Goal: Information Seeking & Learning: Check status

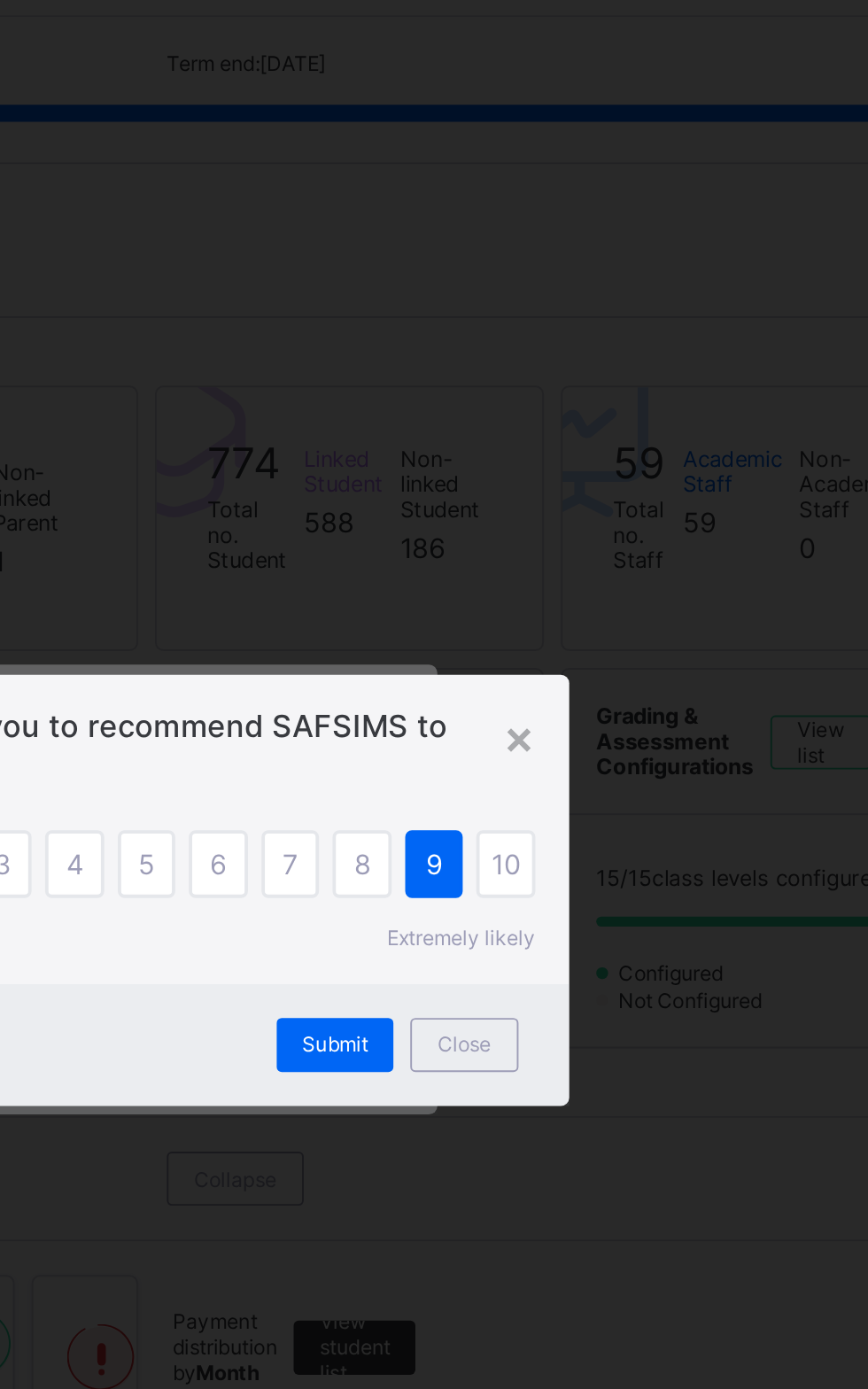
click at [637, 630] on div "×" at bounding box center [628, 615] width 17 height 30
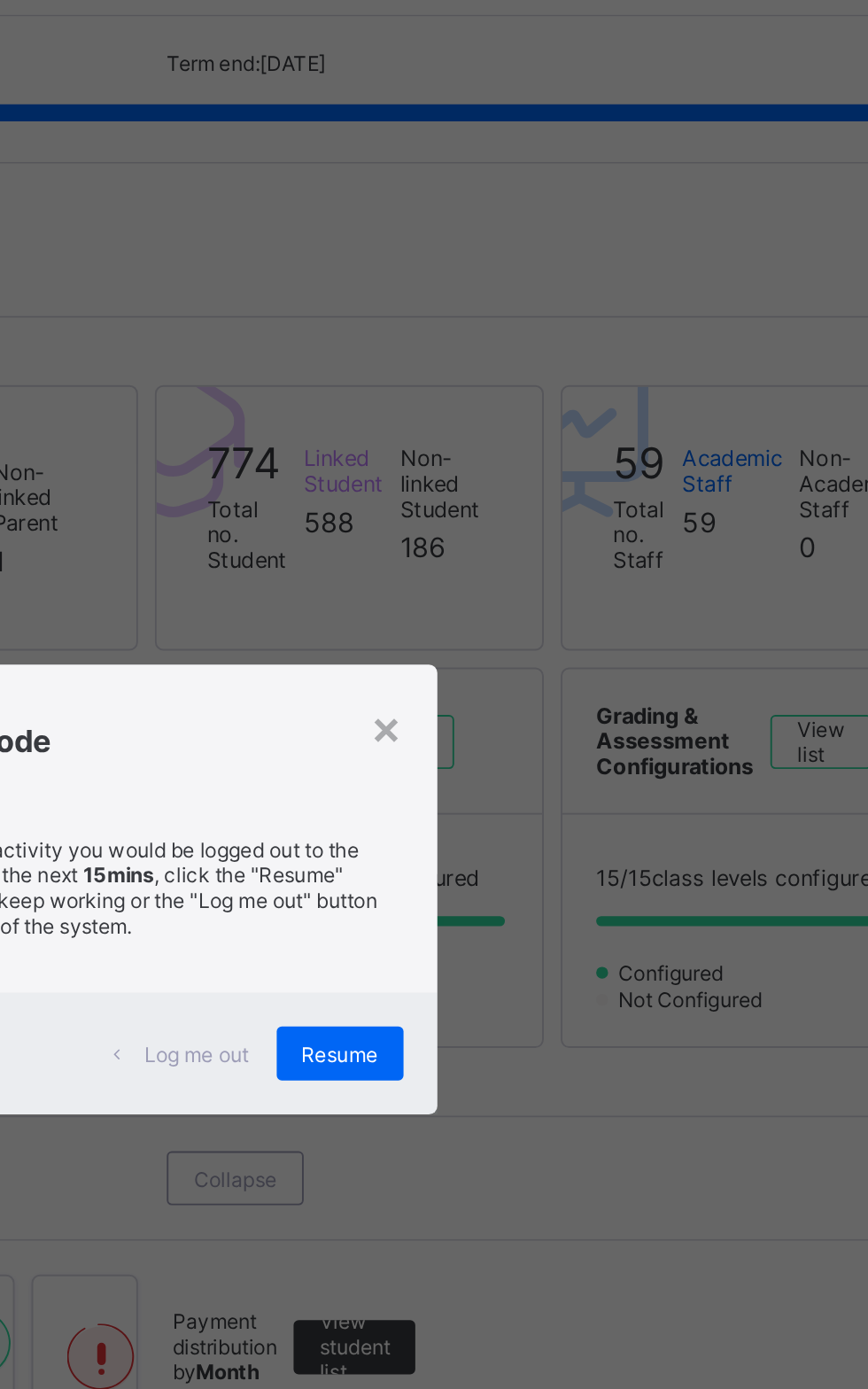
click at [582, 812] on div "Log me out Resume" at bounding box center [434, 780] width 304 height 63
click at [581, 812] on div "Log me out Resume" at bounding box center [434, 780] width 304 height 63
click at [569, 795] on div "Resume" at bounding box center [535, 780] width 66 height 29
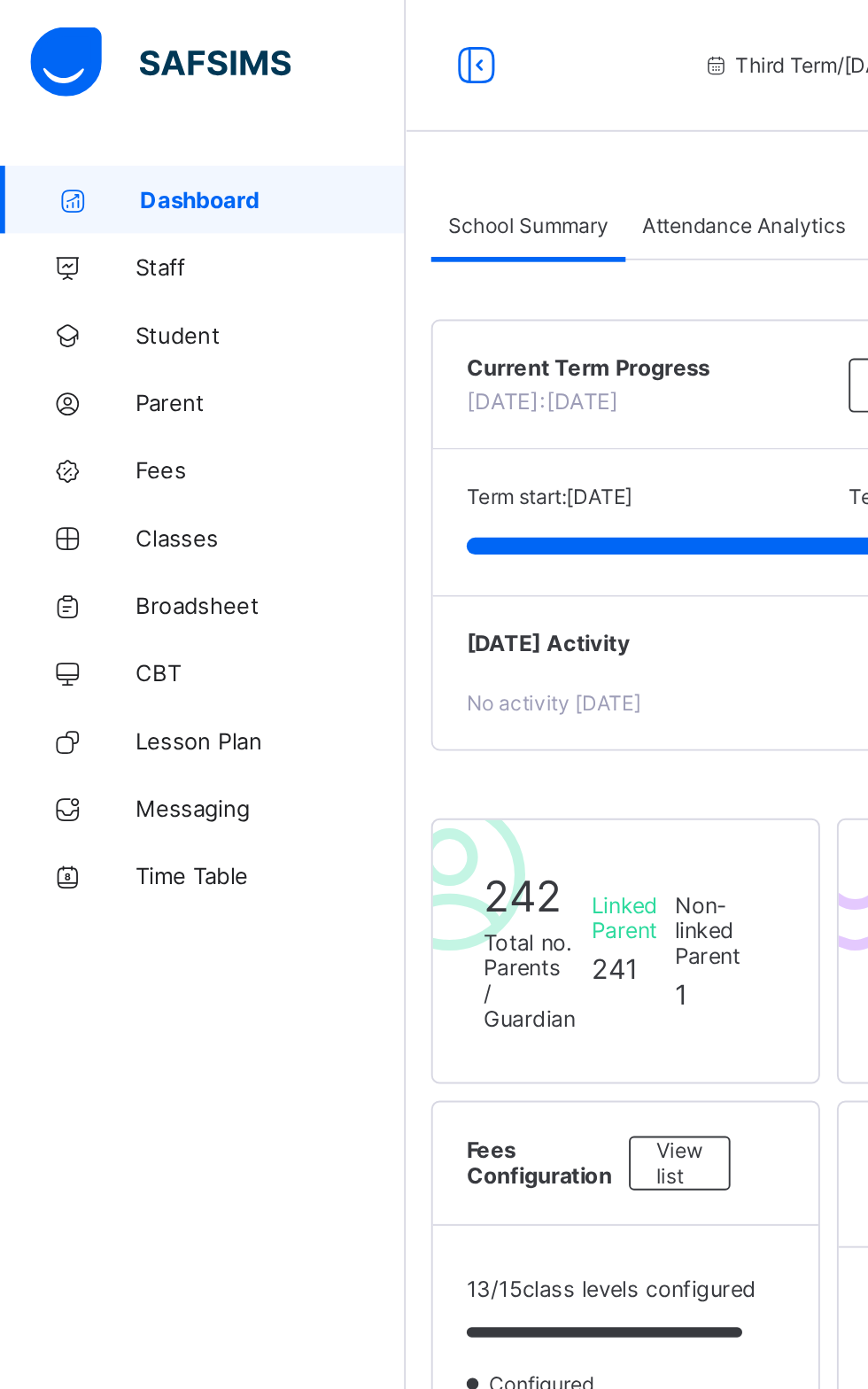
click at [128, 319] on span "Broadsheet" at bounding box center [141, 319] width 142 height 14
click at [104, 319] on span "Broadsheet" at bounding box center [141, 319] width 142 height 14
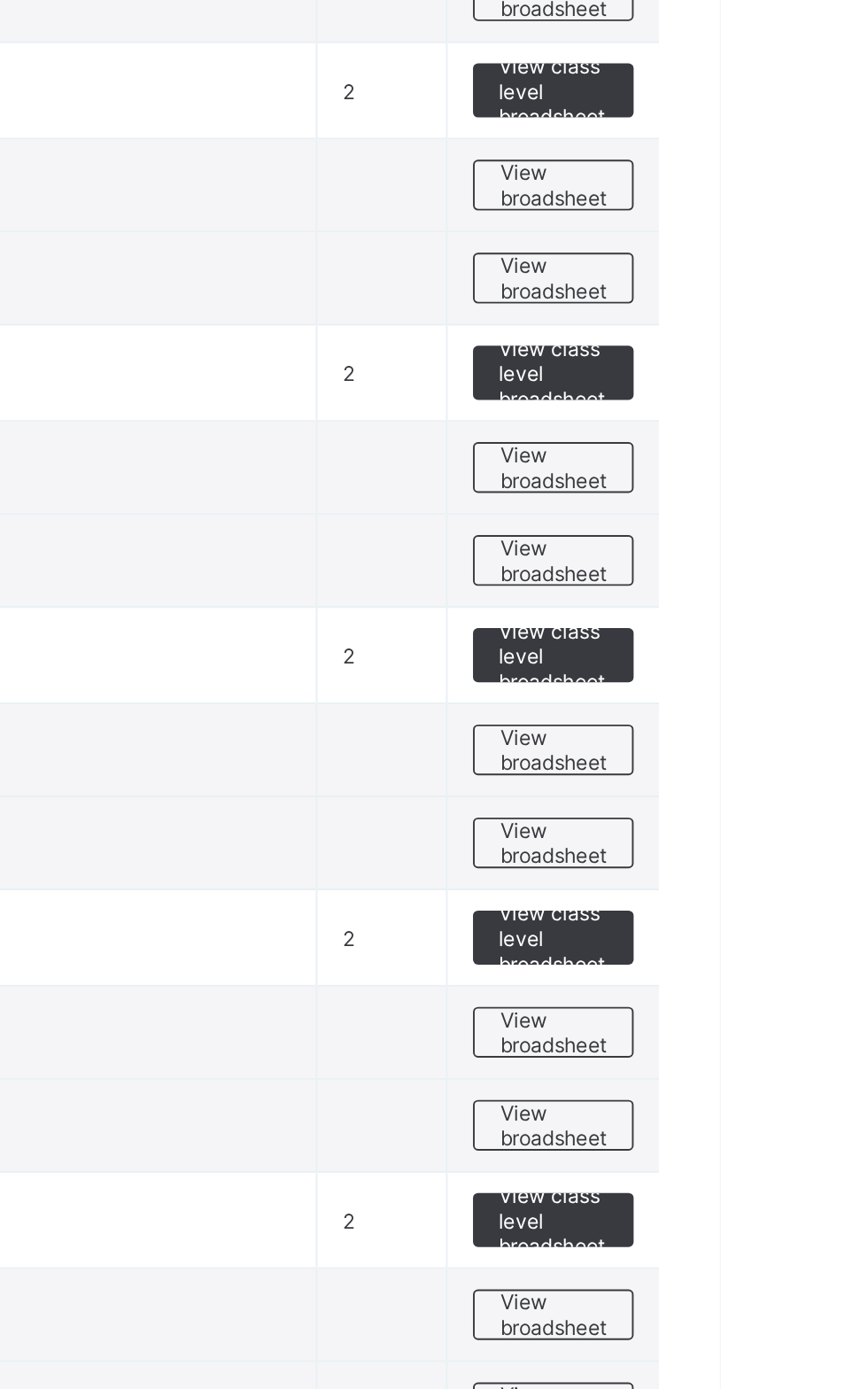
click at [777, 831] on span "View broadsheet" at bounding box center [781, 839] width 55 height 27
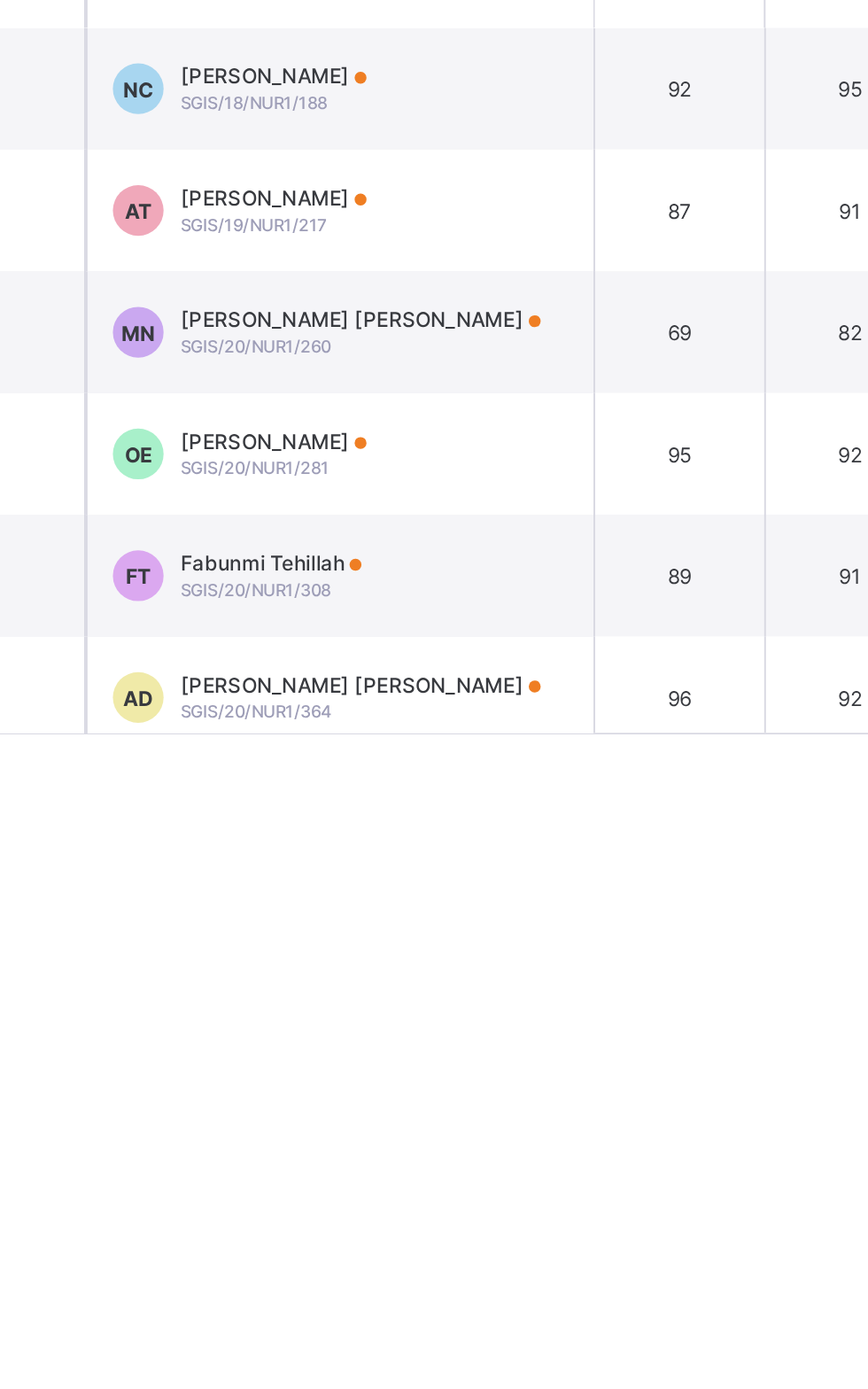
click at [455, 895] on span "Fabunmi Tehillah" at bounding box center [417, 888] width 95 height 13
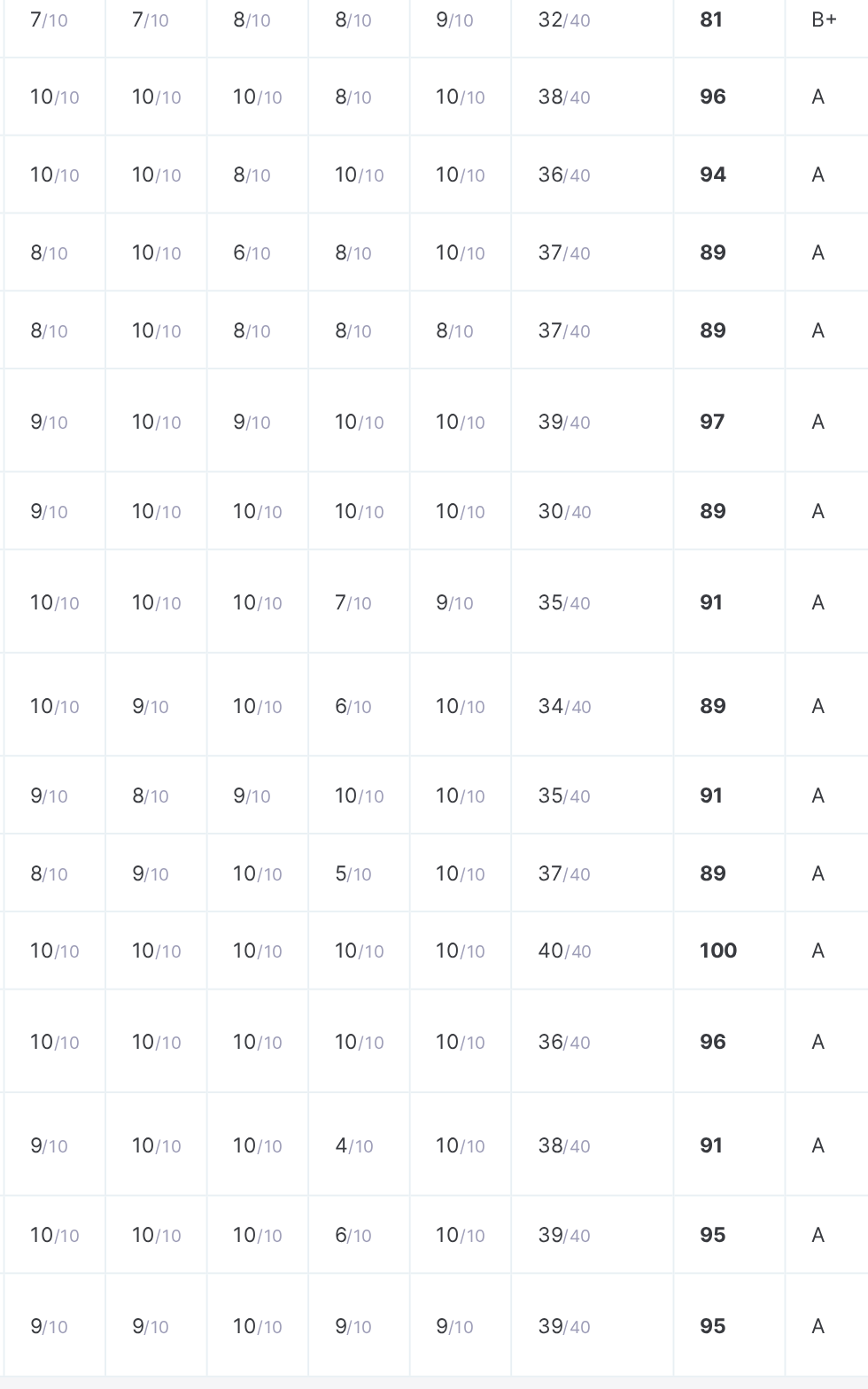
click at [416, 732] on span "/ 10" at bounding box center [409, 726] width 13 height 11
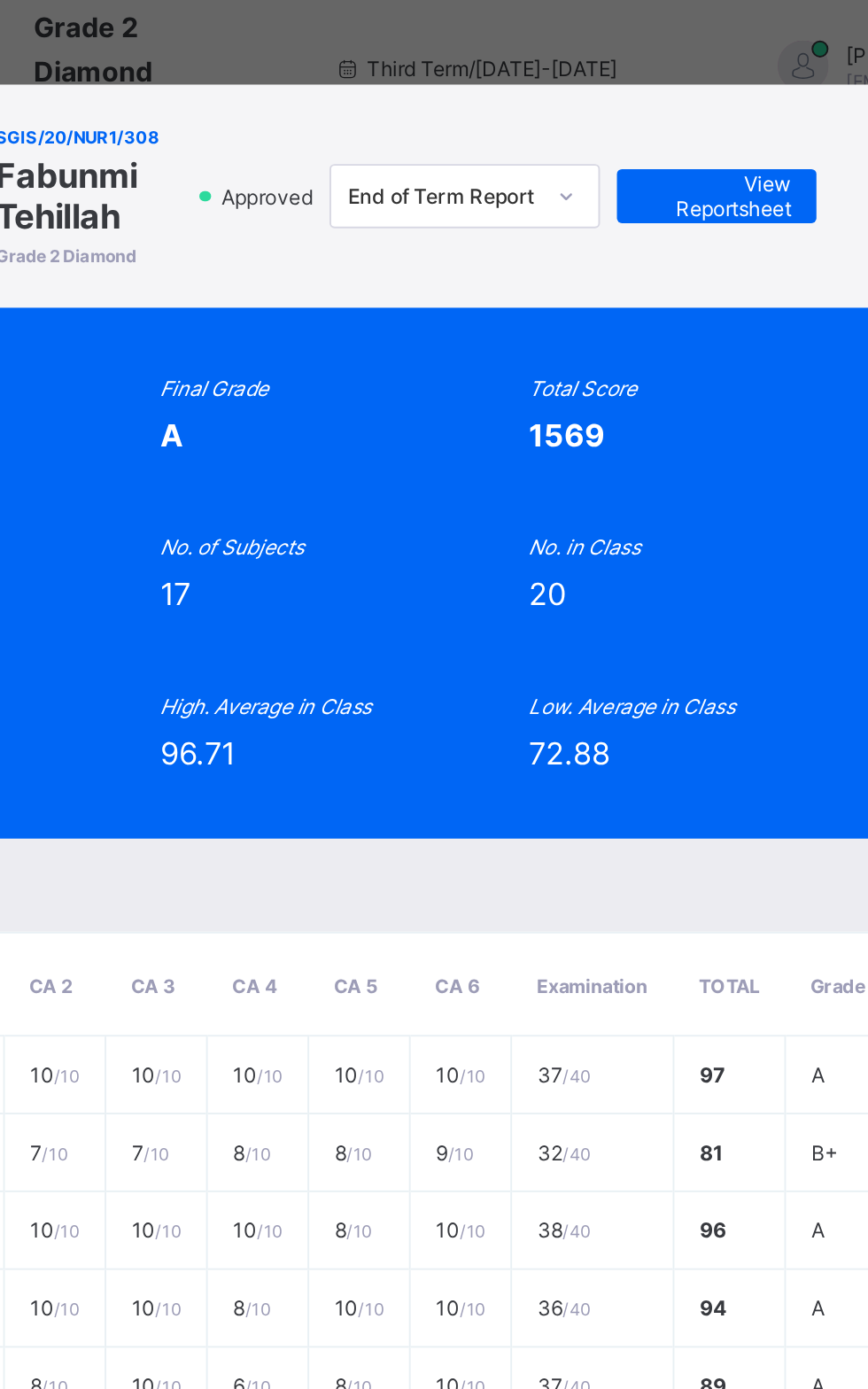
click at [703, 210] on div "Total Score" at bounding box center [627, 202] width 151 height 13
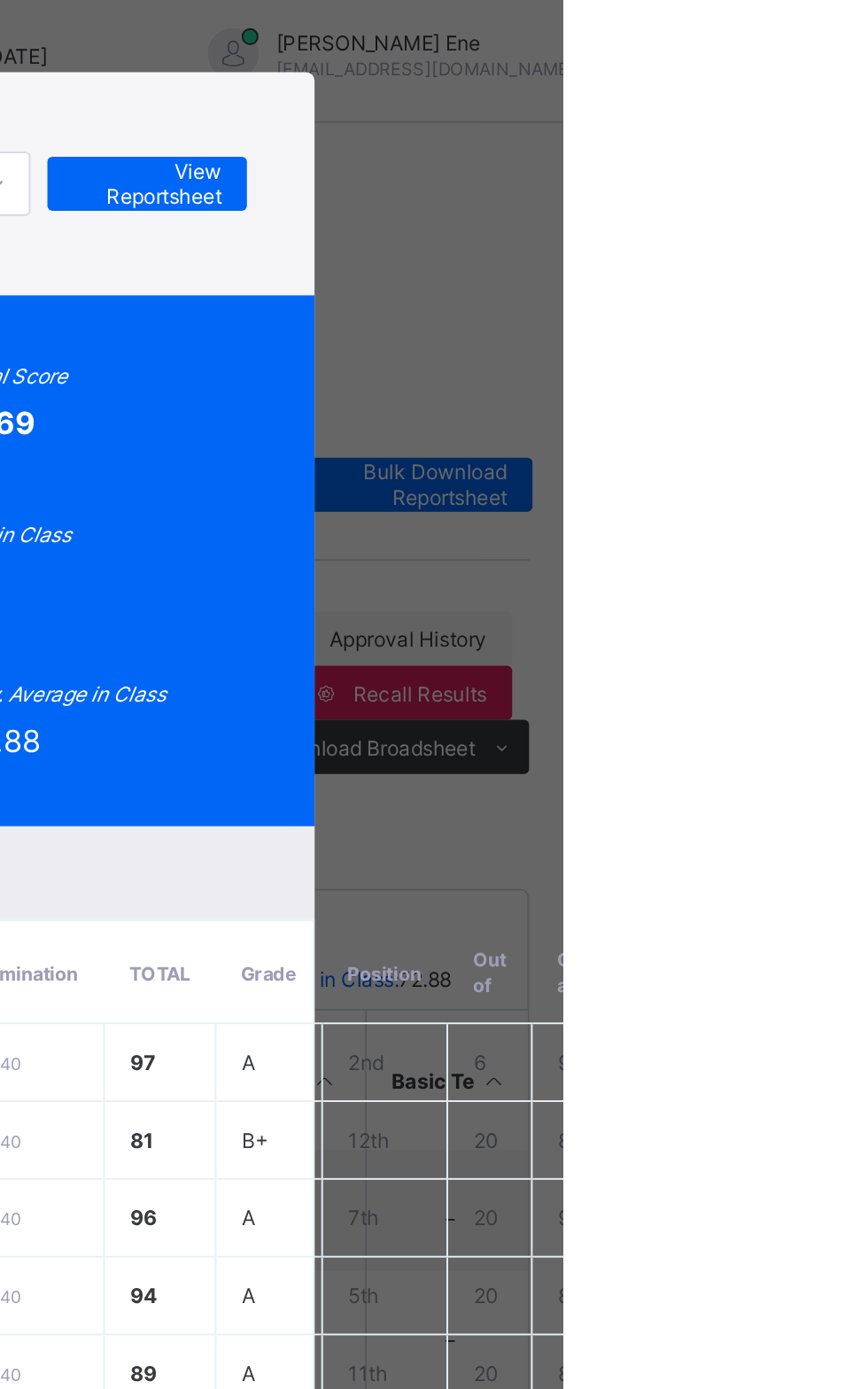
click at [689, 116] on span "View Reportsheet" at bounding box center [650, 102] width 78 height 27
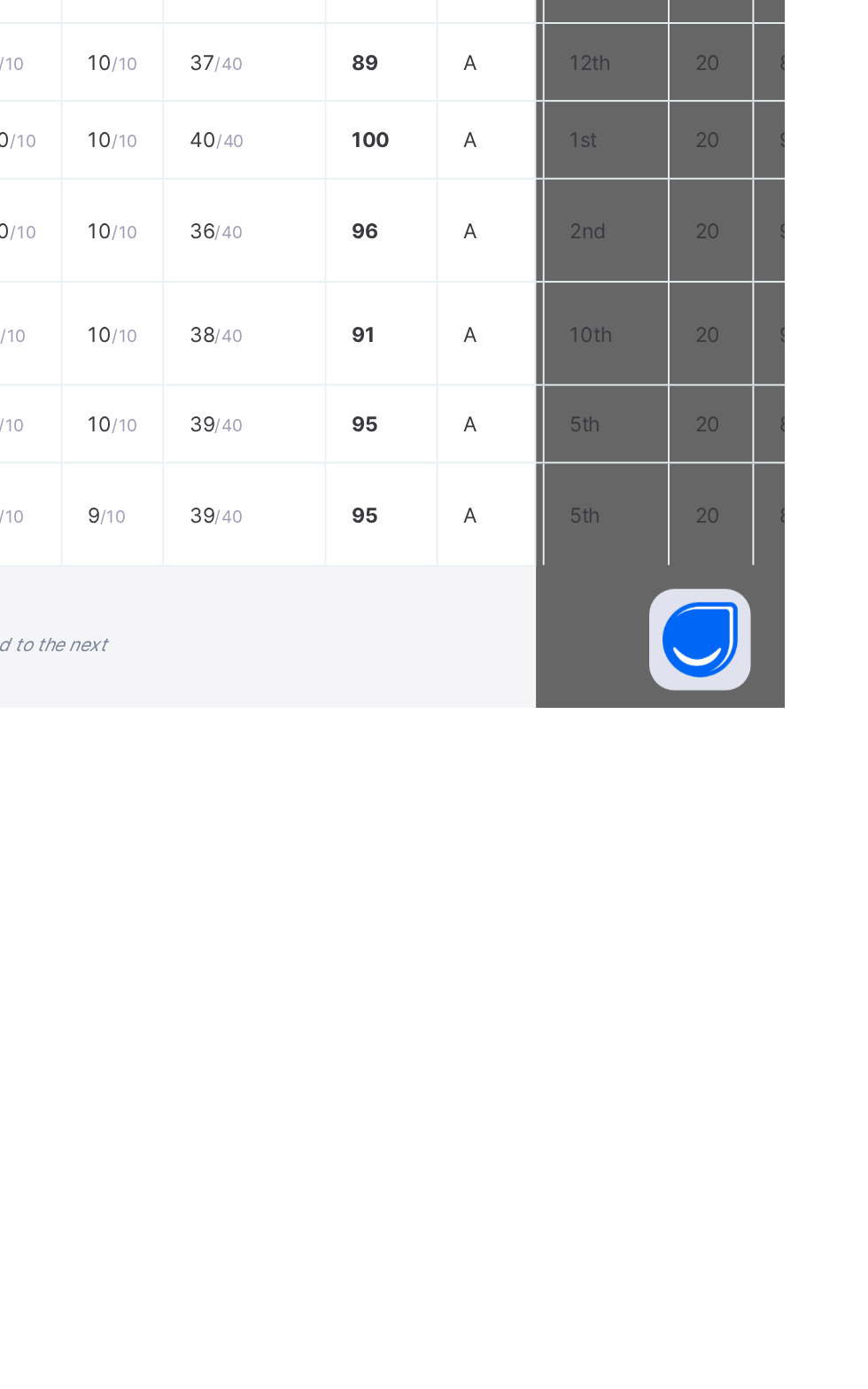
click at [523, 1374] on span "Excellent result! Promoted to the next class." at bounding box center [434, 1362] width 179 height 23
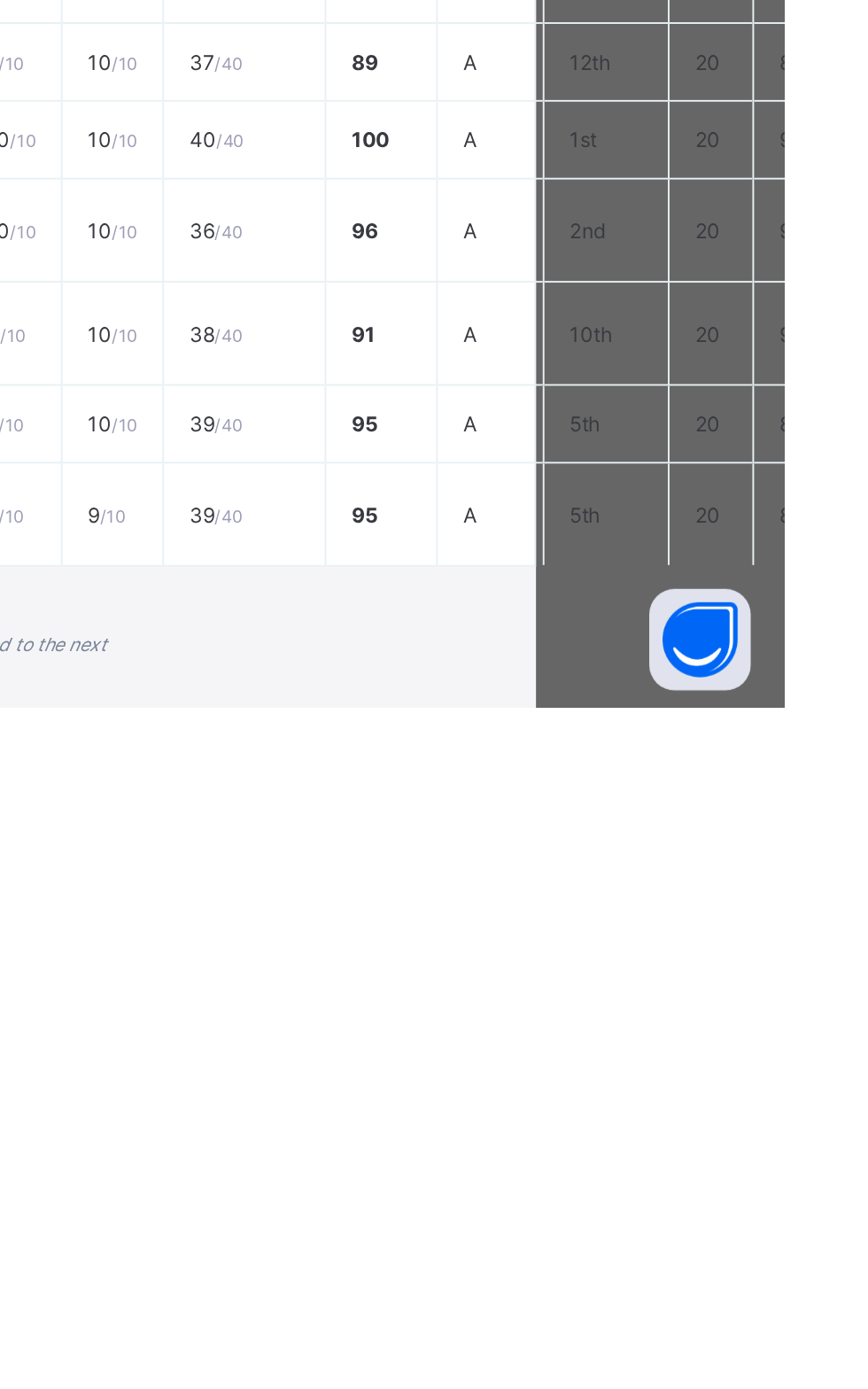
click at [596, 1388] on html "Grade 2 Diamond Broadsheet Third Term / 2024-2025 Mary Ene enemary16@gmail.com …" at bounding box center [434, 694] width 868 height 1389
click at [601, 1388] on html "Grade 2 Diamond Broadsheet Third Term / 2024-2025 Mary Ene enemary16@gmail.com …" at bounding box center [434, 694] width 868 height 1389
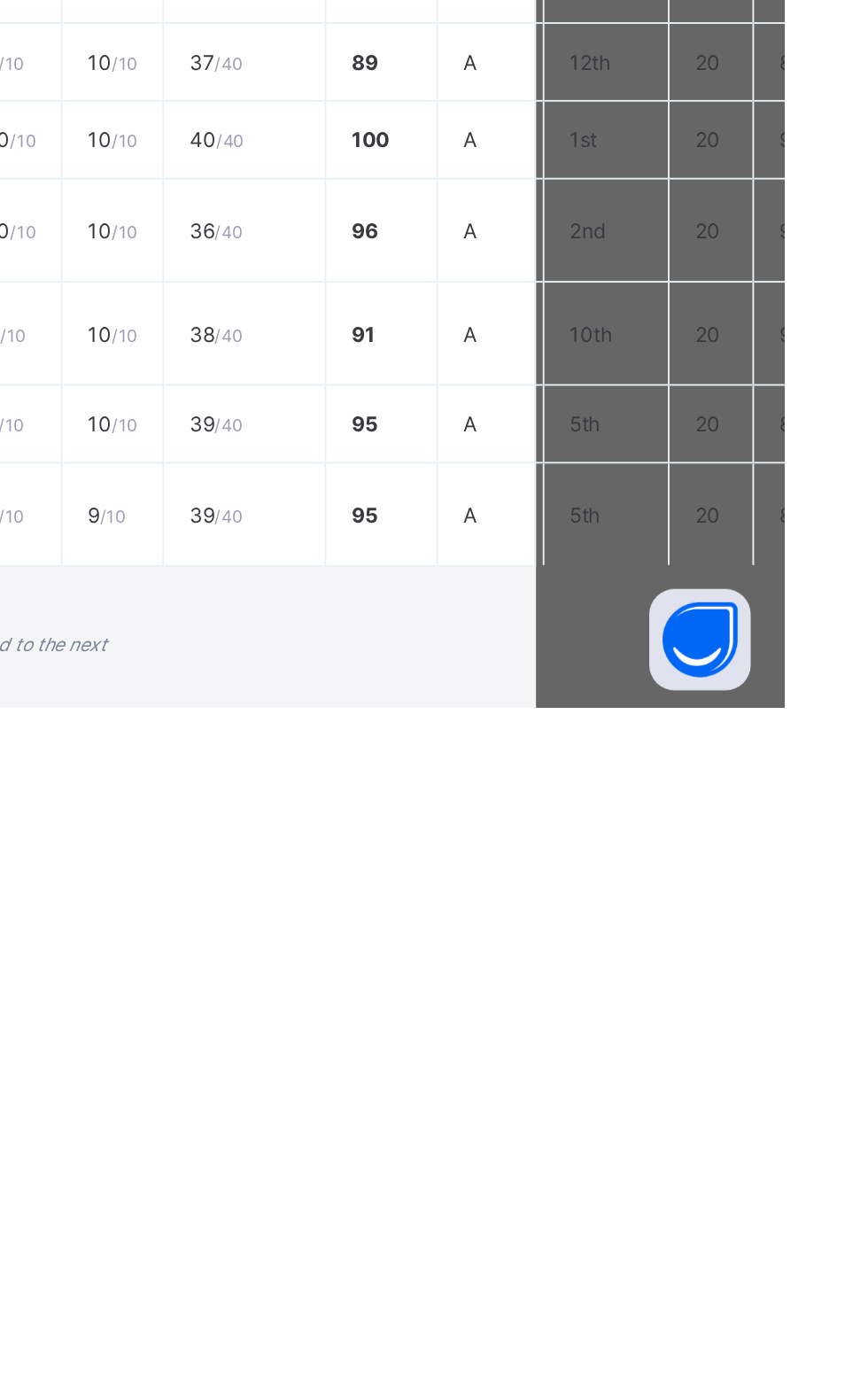
click at [777, 1247] on div "Broadsheet / Grade 2 Diamond Class Arm Broadsheet Cumulative Third Term 2024-20…" at bounding box center [539, 694] width 655 height 1389
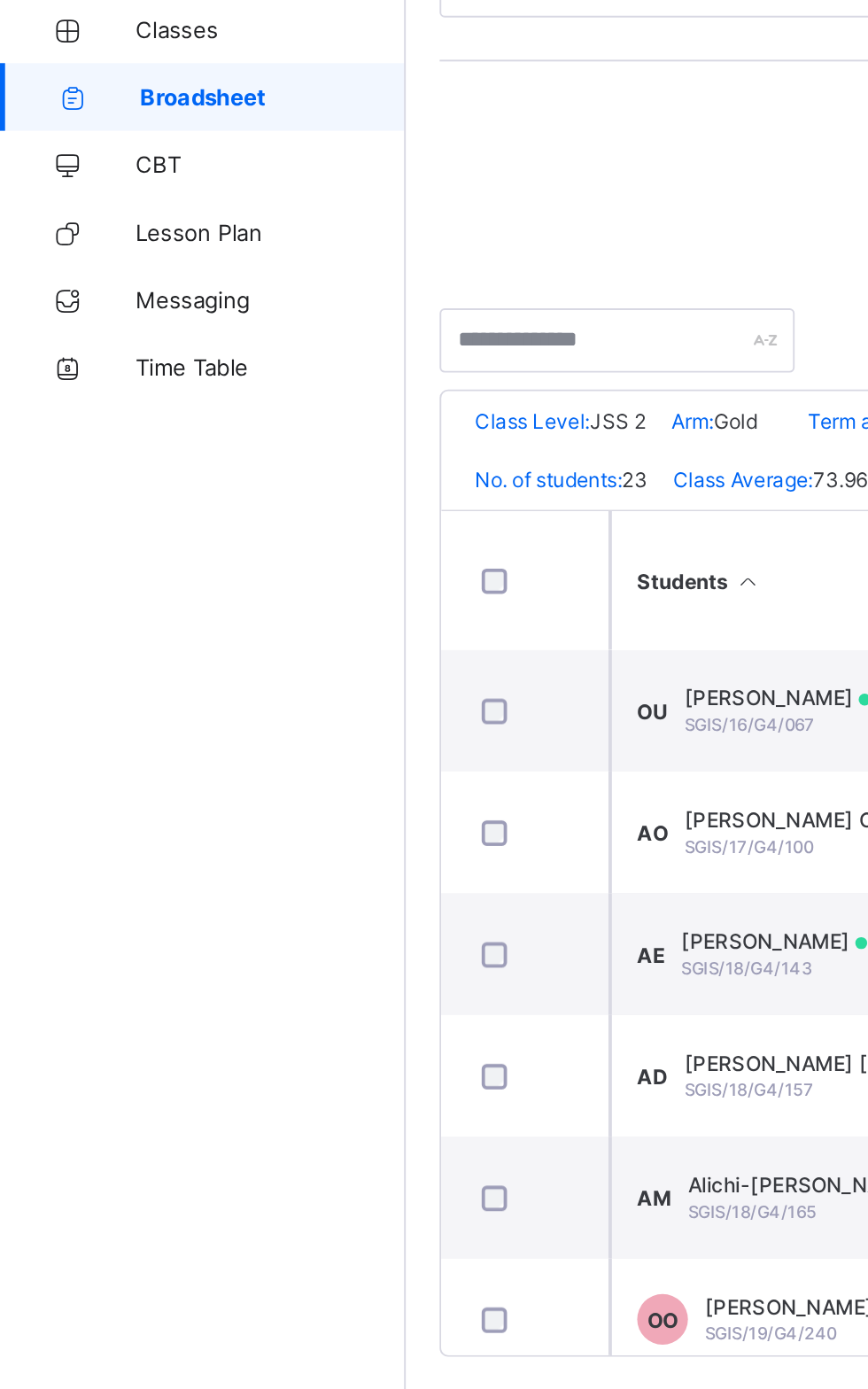
click at [141, 323] on span "Broadsheet" at bounding box center [143, 319] width 139 height 14
click at [160, 319] on span "Broadsheet" at bounding box center [143, 319] width 139 height 14
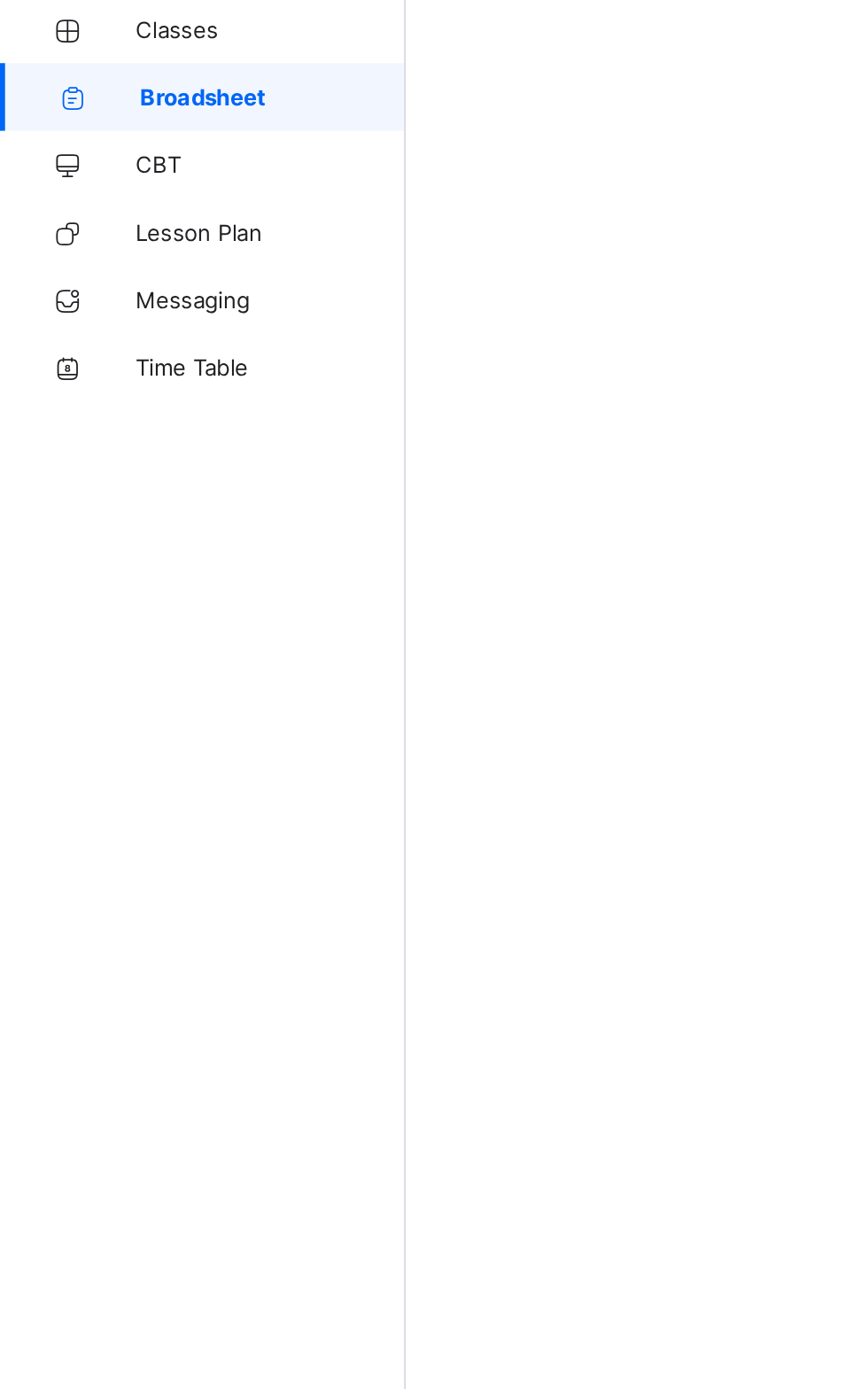
click at [146, 321] on span "Broadsheet" at bounding box center [143, 319] width 139 height 14
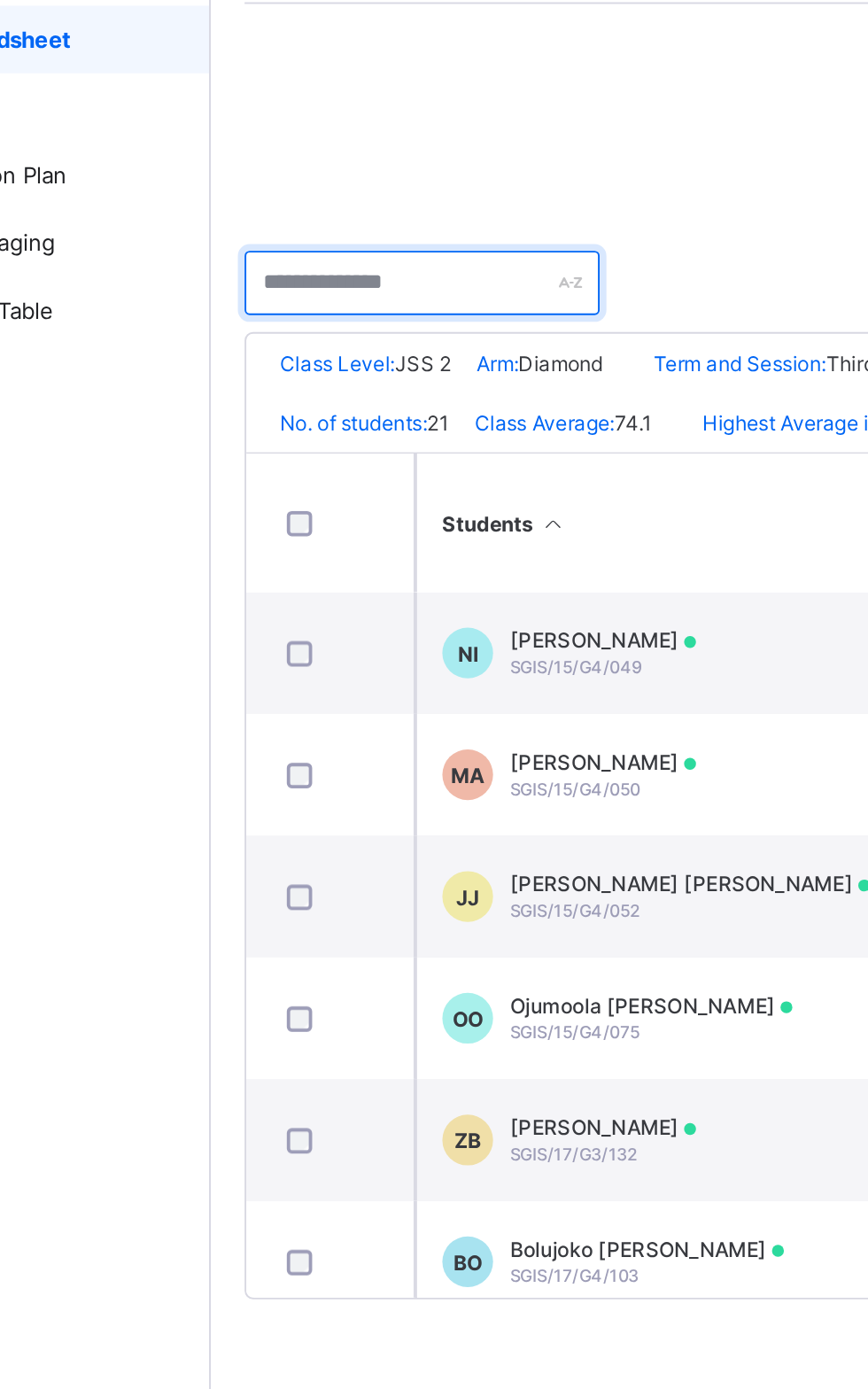
click at [329, 440] on input "text" at bounding box center [323, 446] width 186 height 34
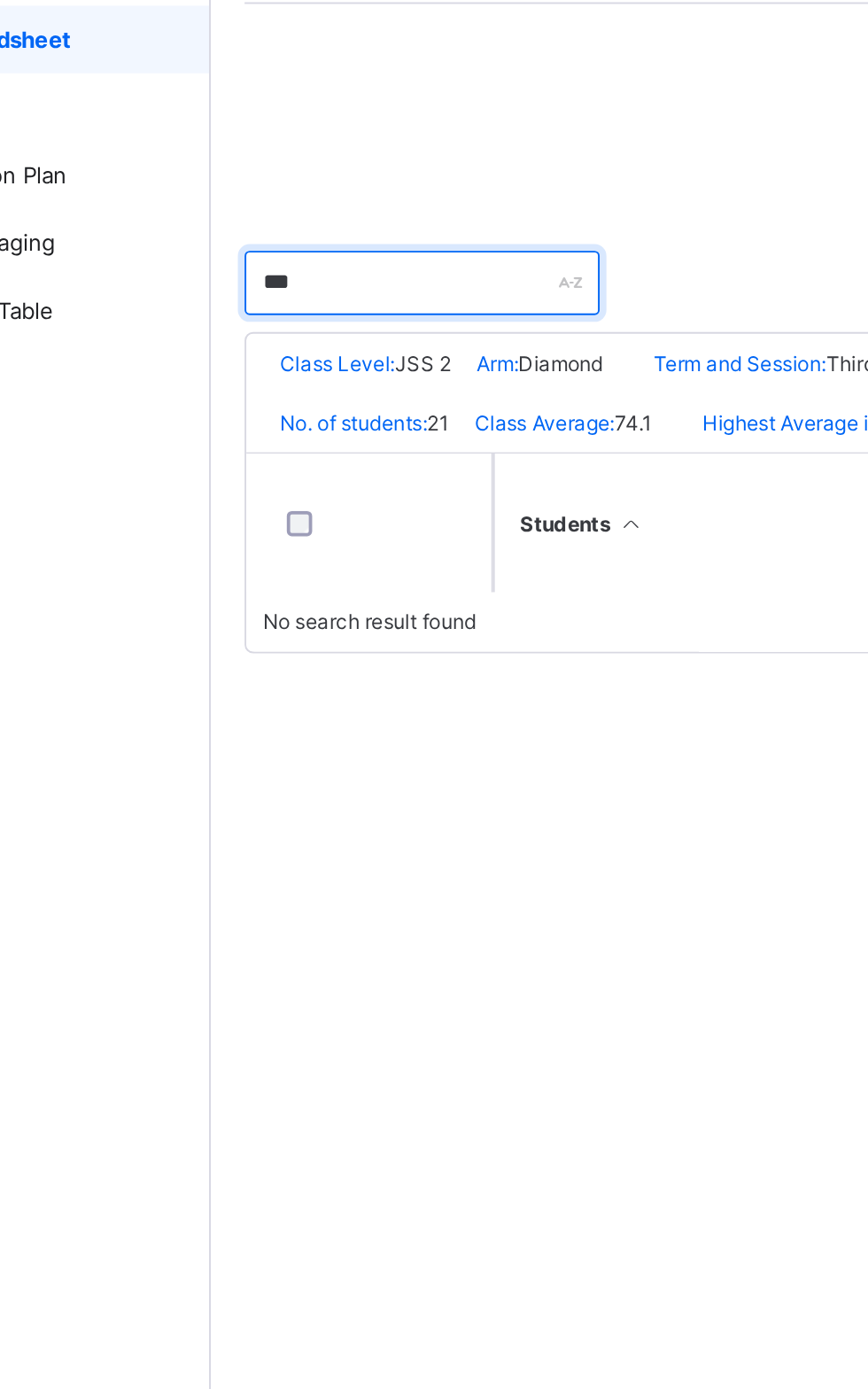
type input "*******"
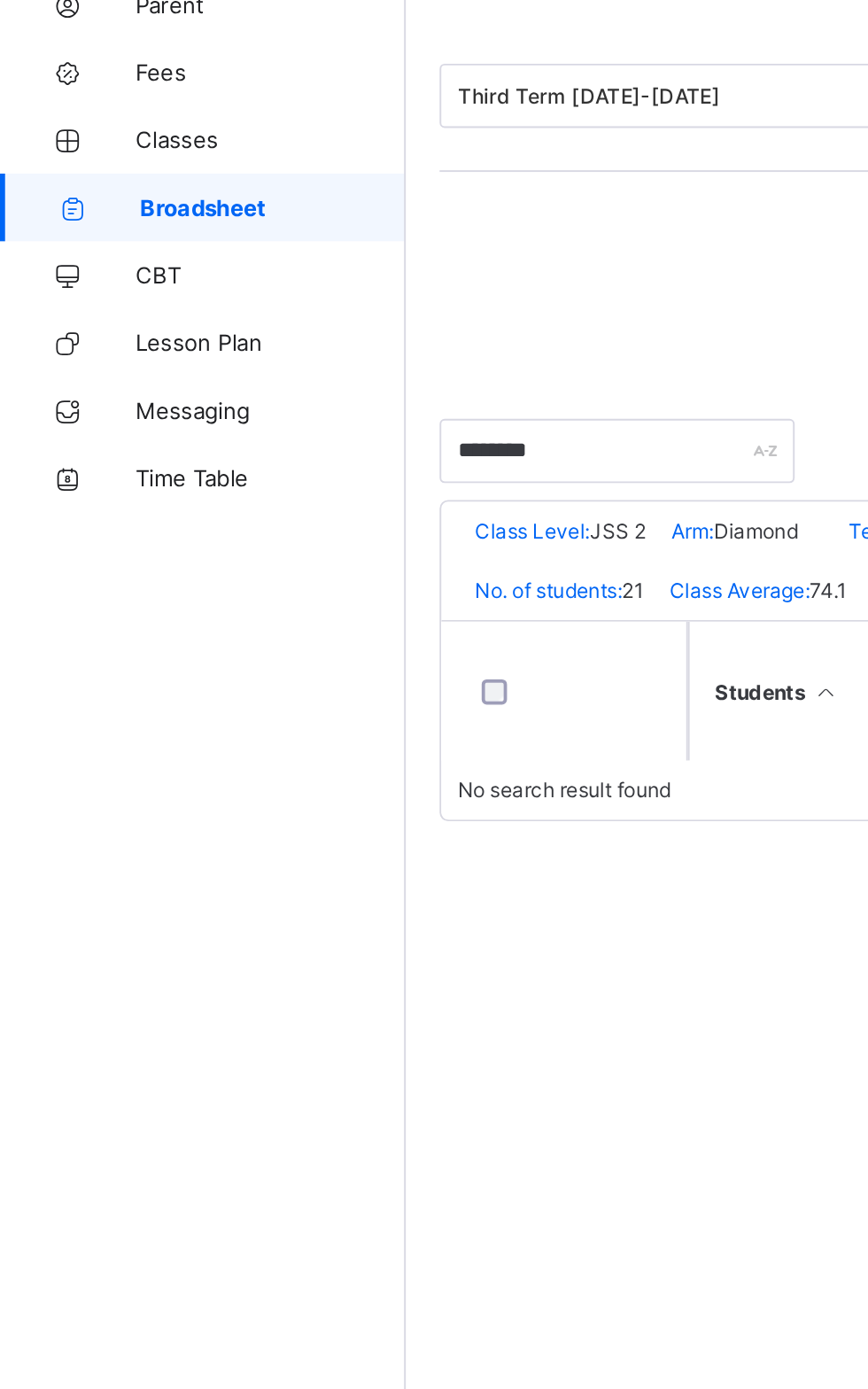
click at [104, 305] on link "Broadsheet" at bounding box center [106, 319] width 212 height 36
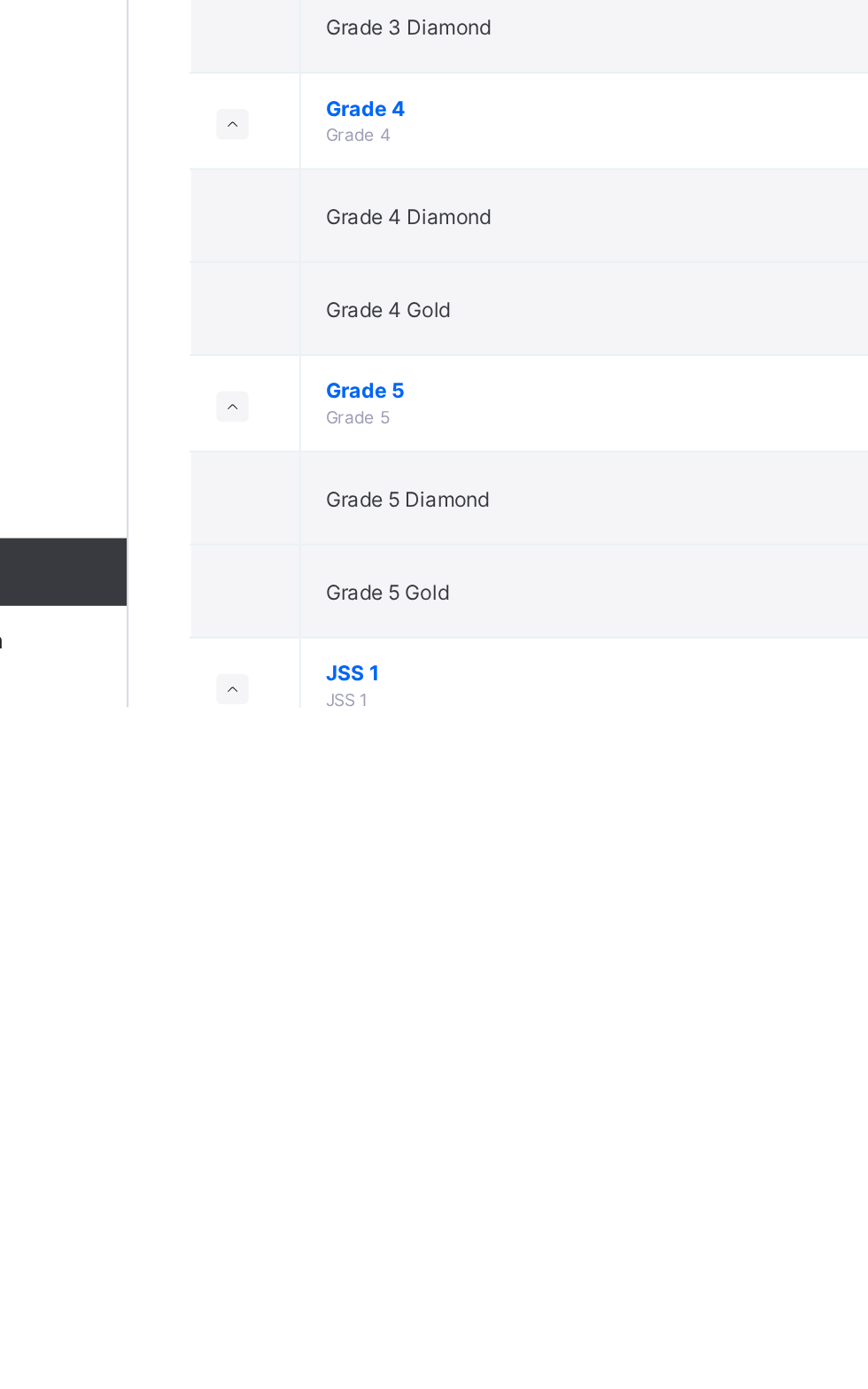
scroll to position [32, 0]
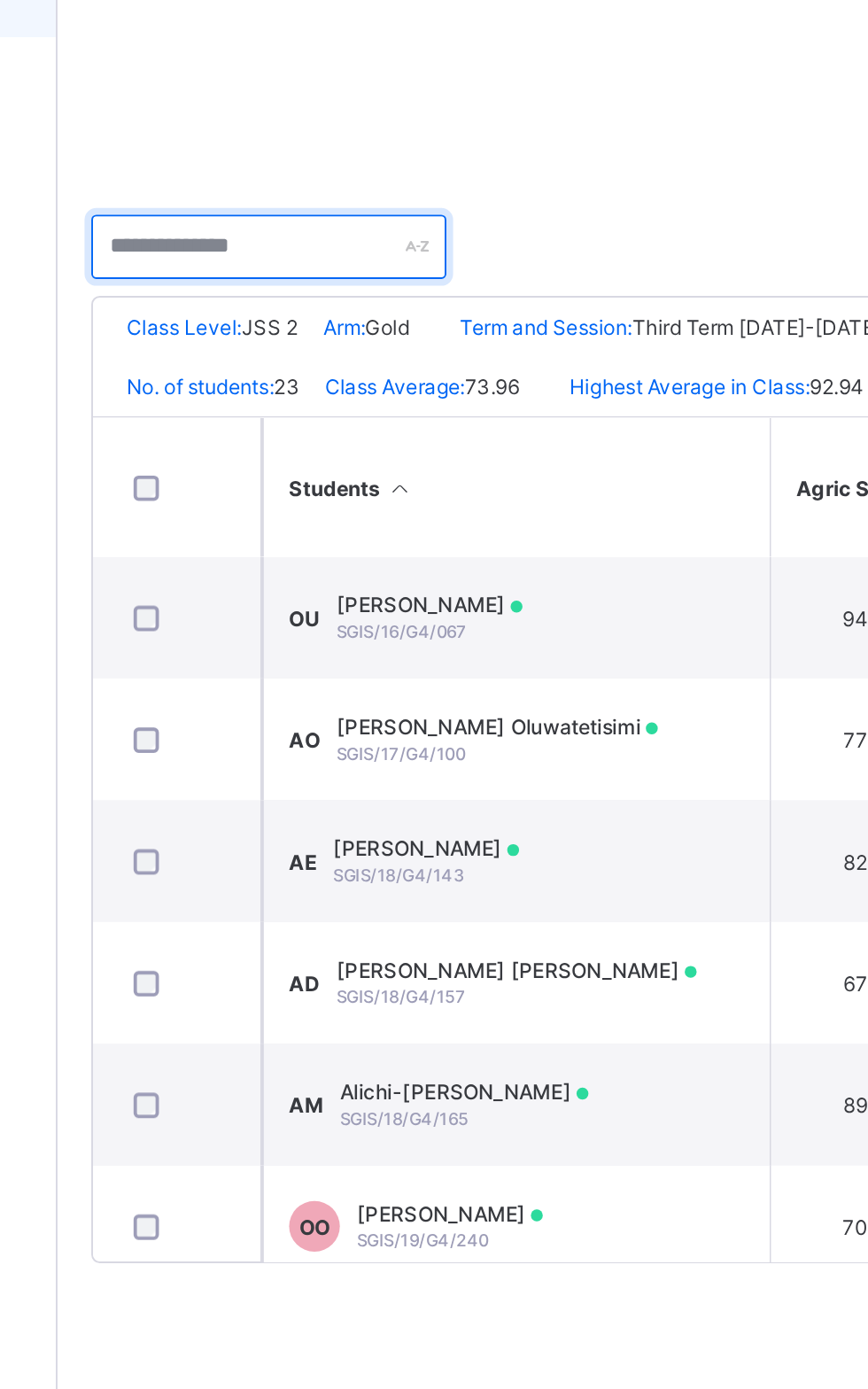
click at [326, 437] on input "text" at bounding box center [323, 446] width 186 height 34
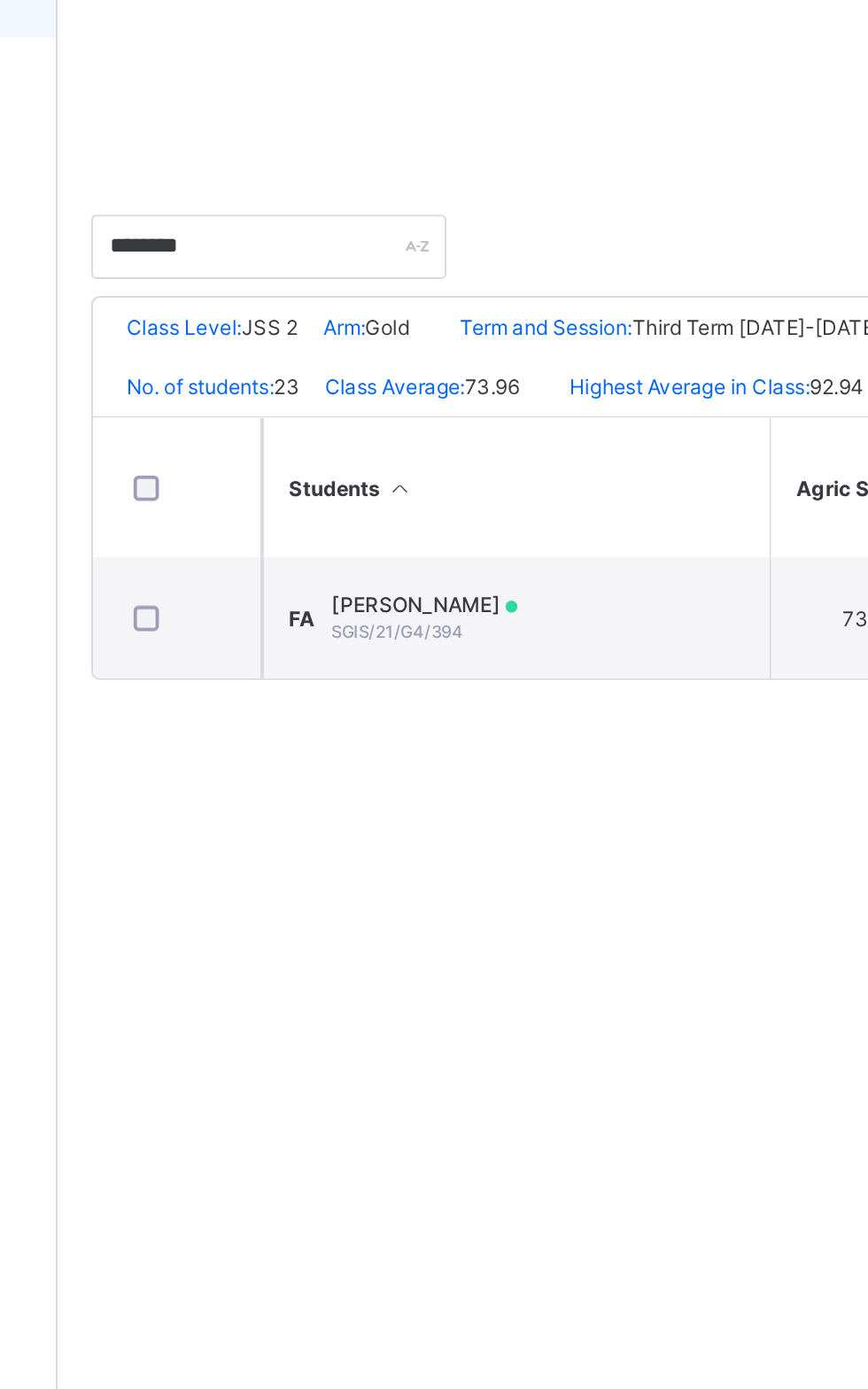
click at [415, 640] on span "Fabunmi Annabella" at bounding box center [404, 634] width 97 height 13
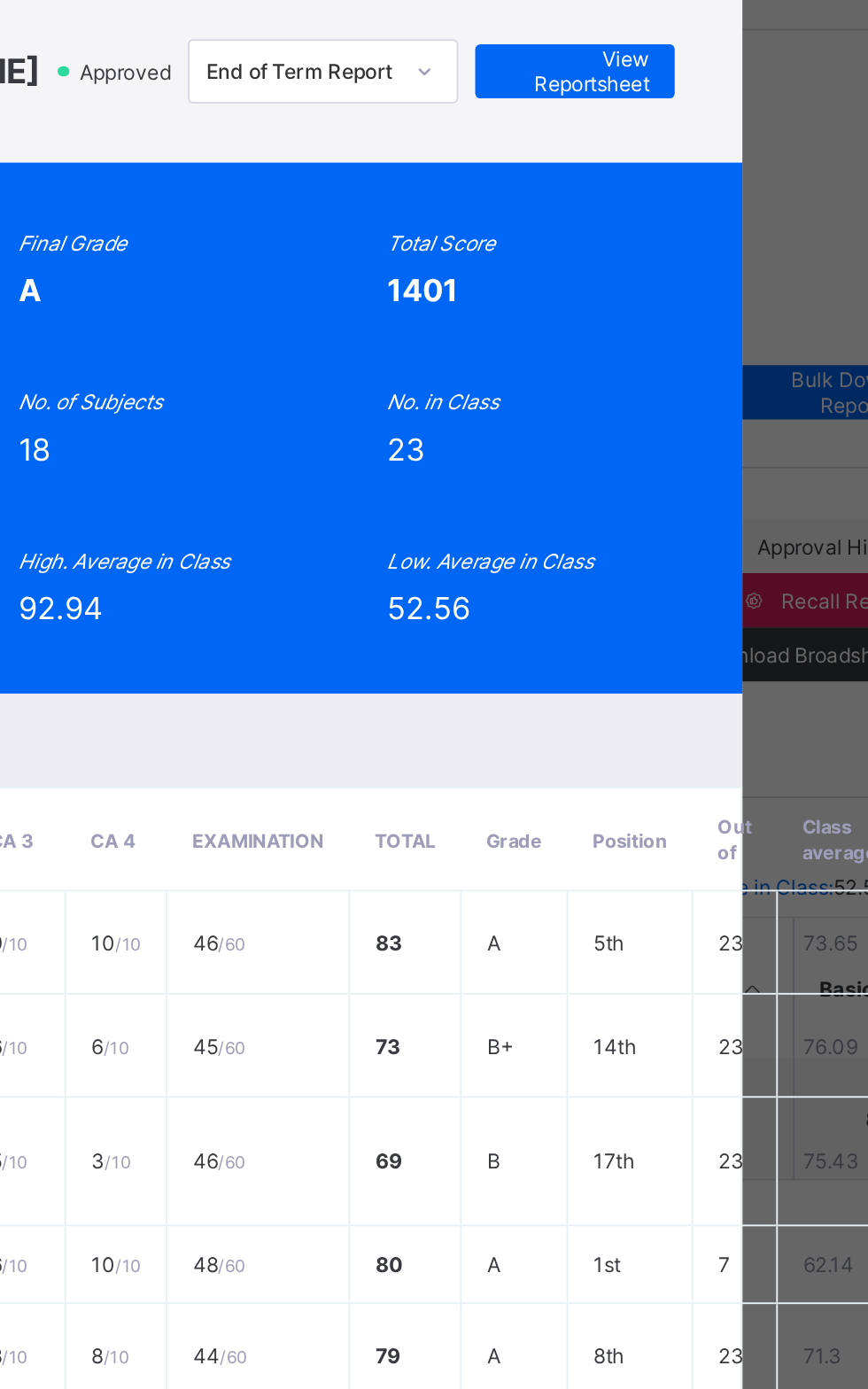
click at [703, 106] on div "FA SGIS/21/G4/394 Fabunmi Annabella JSS 2 Gold Approved End of Term Report View…" at bounding box center [434, 92] width 537 height 60
click at [703, 106] on div "View Reportsheet" at bounding box center [649, 92] width 104 height 29
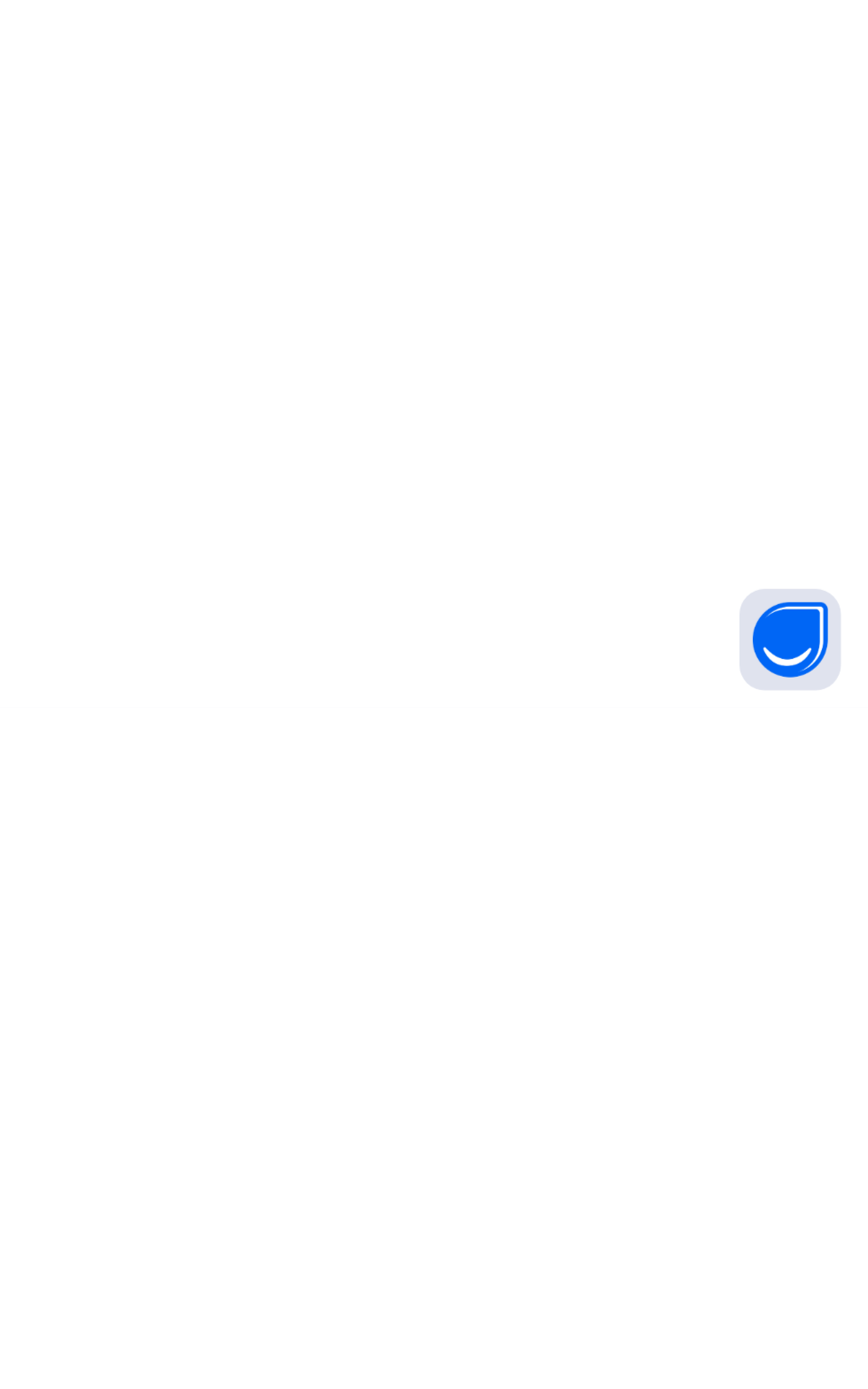
click at [304, 343] on div "Approval History Recall Results Download Broadsheet PDF Excel sheet" at bounding box center [540, 370] width 620 height 85
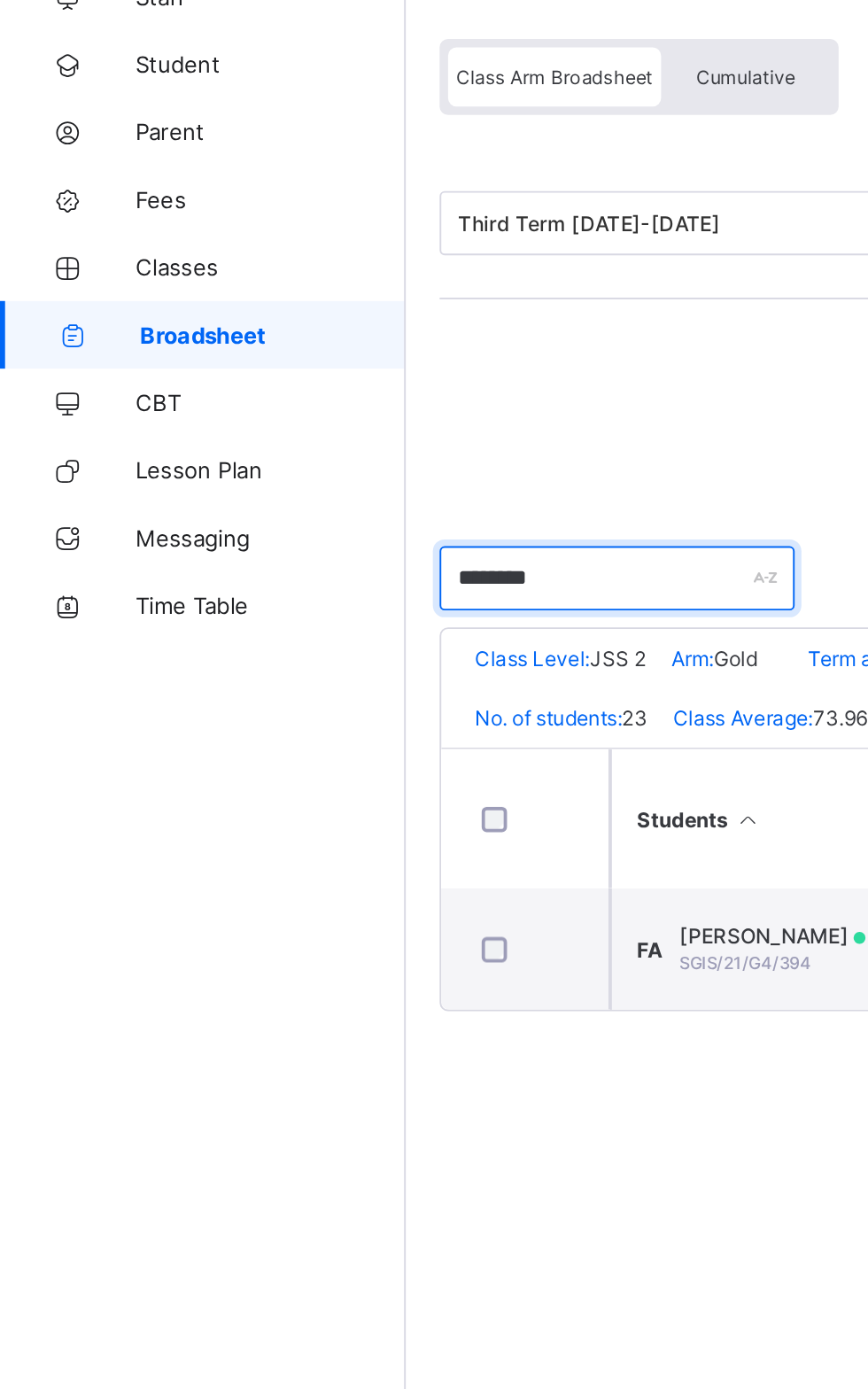
click at [328, 437] on input "*******" at bounding box center [323, 446] width 186 height 34
click at [328, 445] on input "*******" at bounding box center [323, 446] width 186 height 34
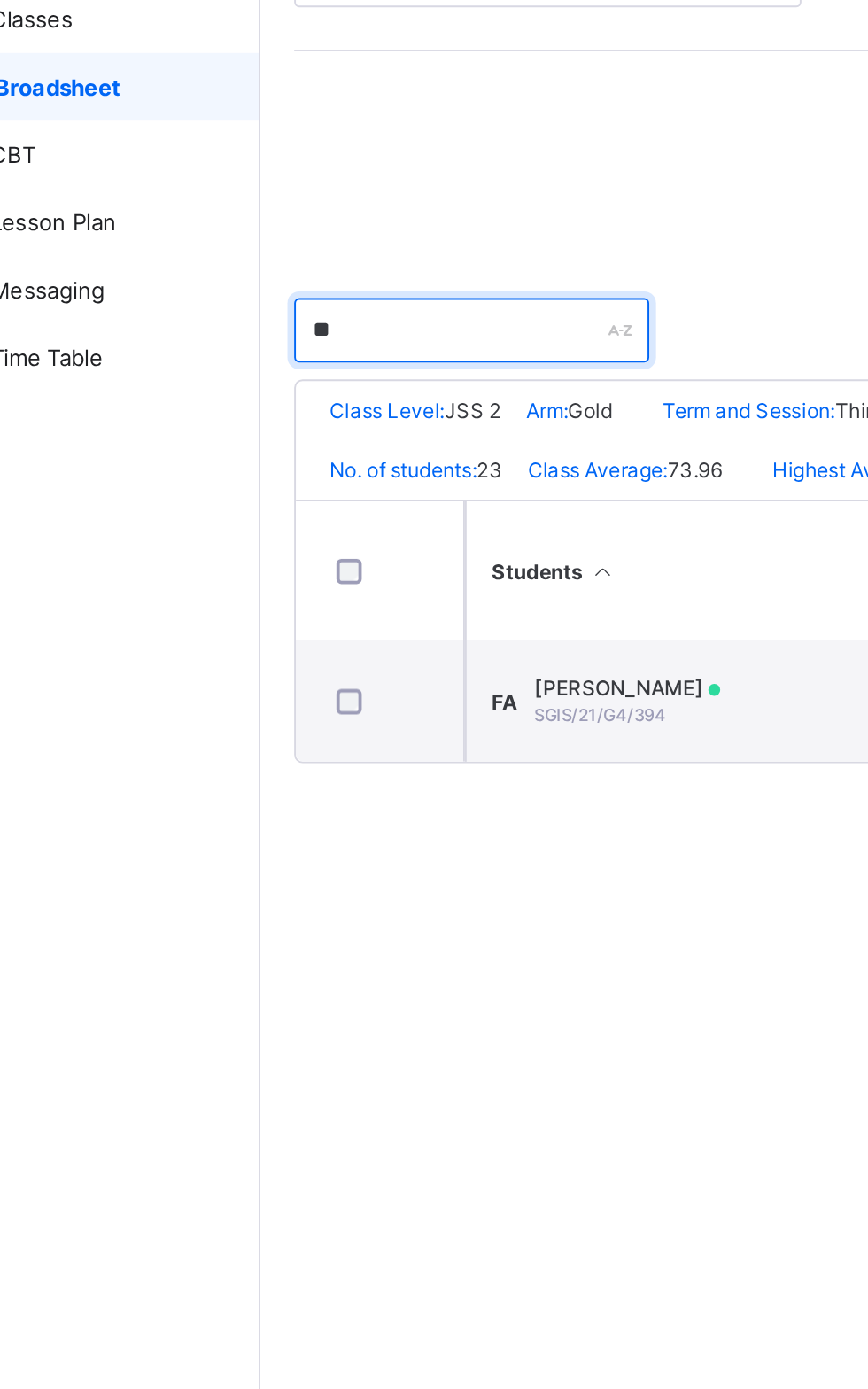
type input "*"
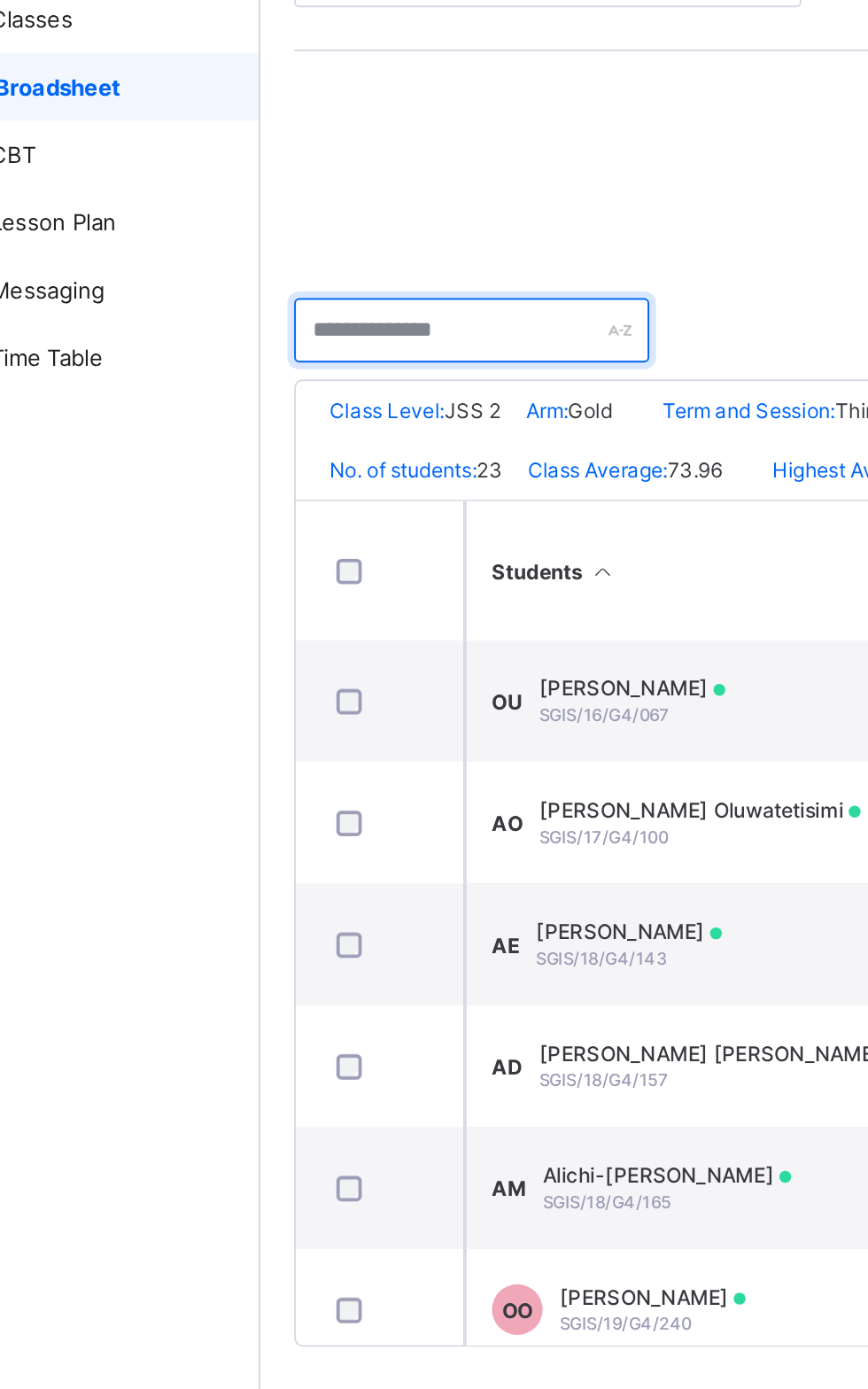
click at [324, 439] on input "text" at bounding box center [323, 446] width 186 height 34
click at [324, 437] on input "text" at bounding box center [323, 446] width 186 height 34
click at [369, 437] on input "text" at bounding box center [323, 446] width 186 height 34
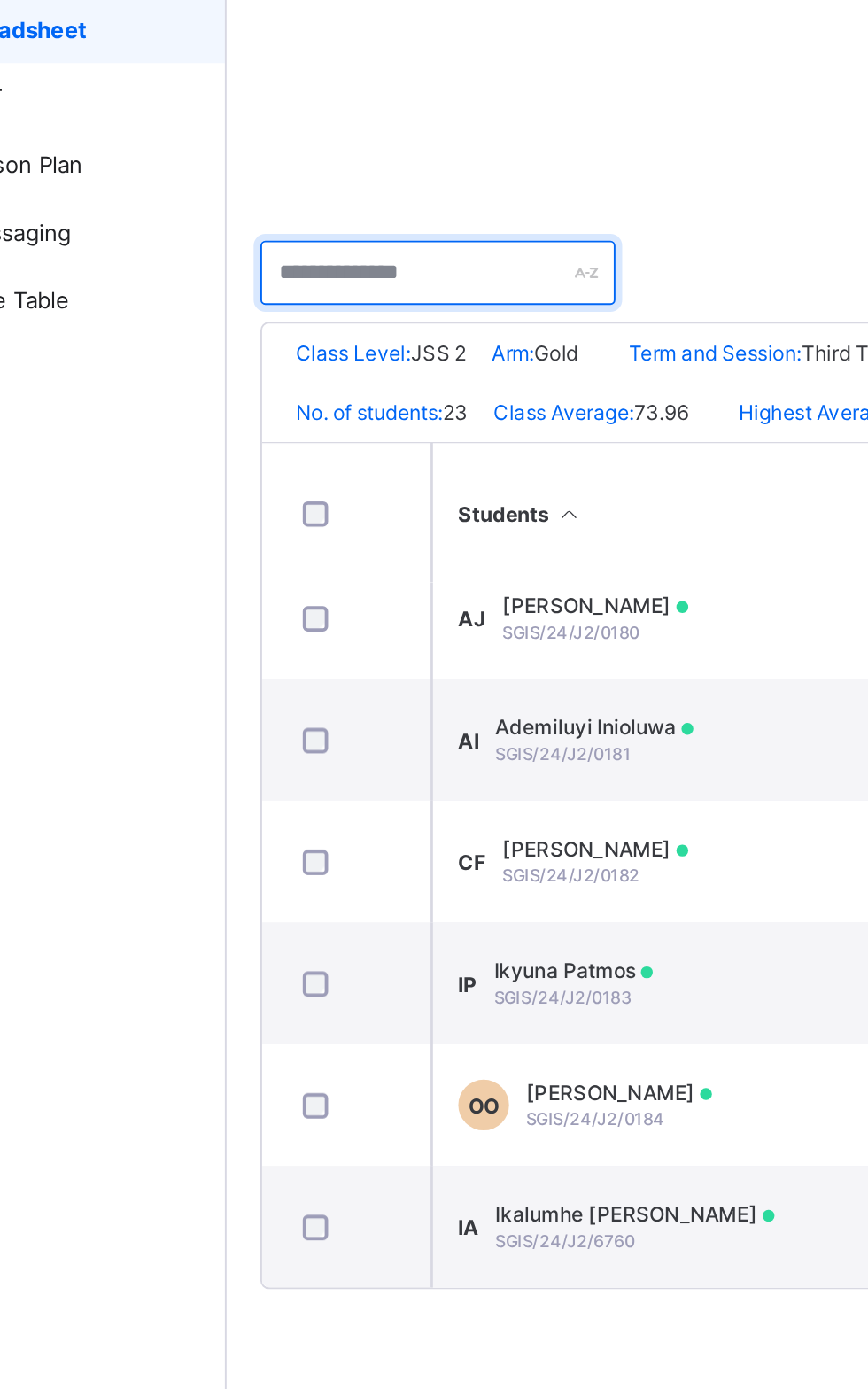
scroll to position [1103, 0]
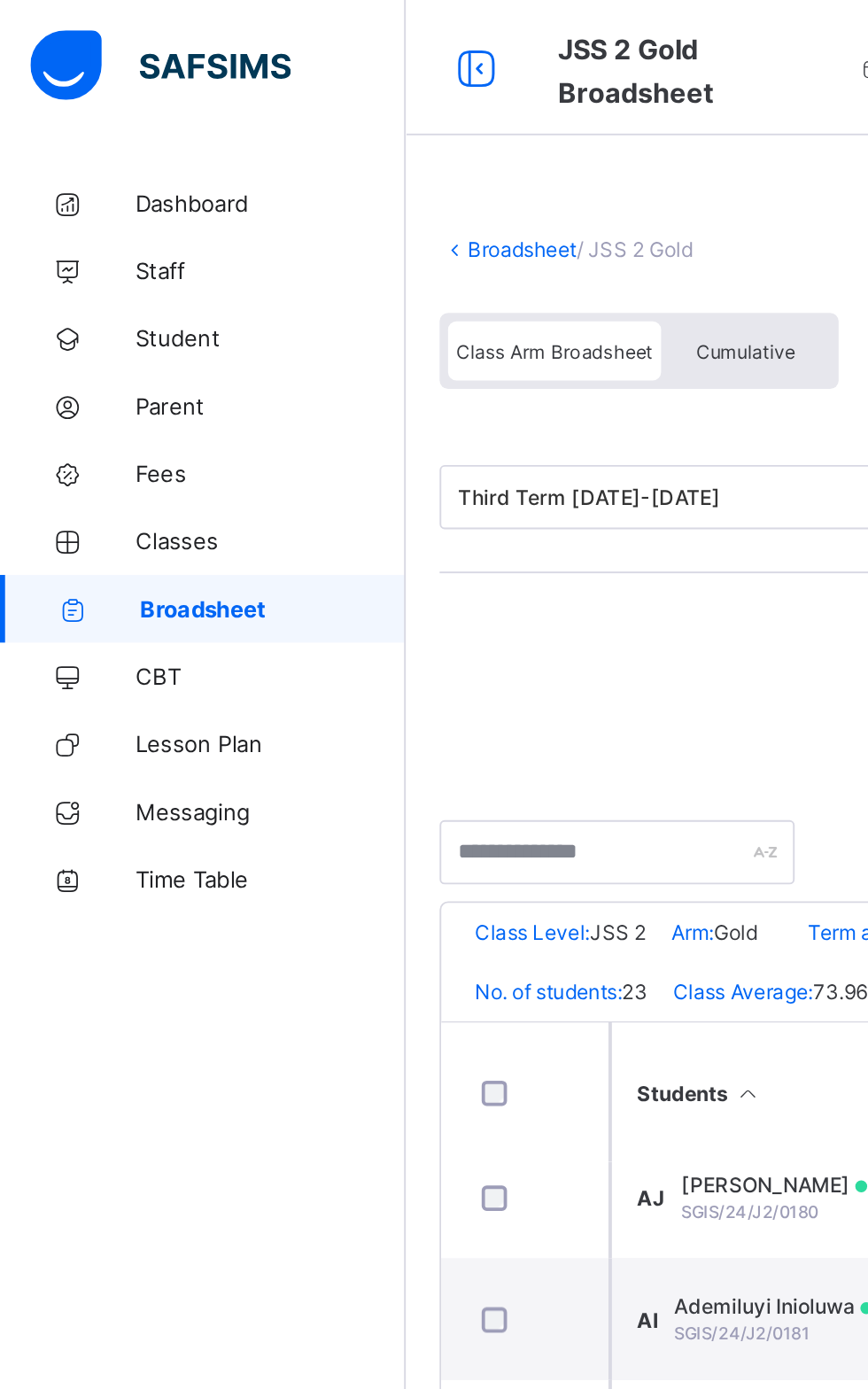
click at [170, 335] on link "Broadsheet" at bounding box center [106, 319] width 212 height 36
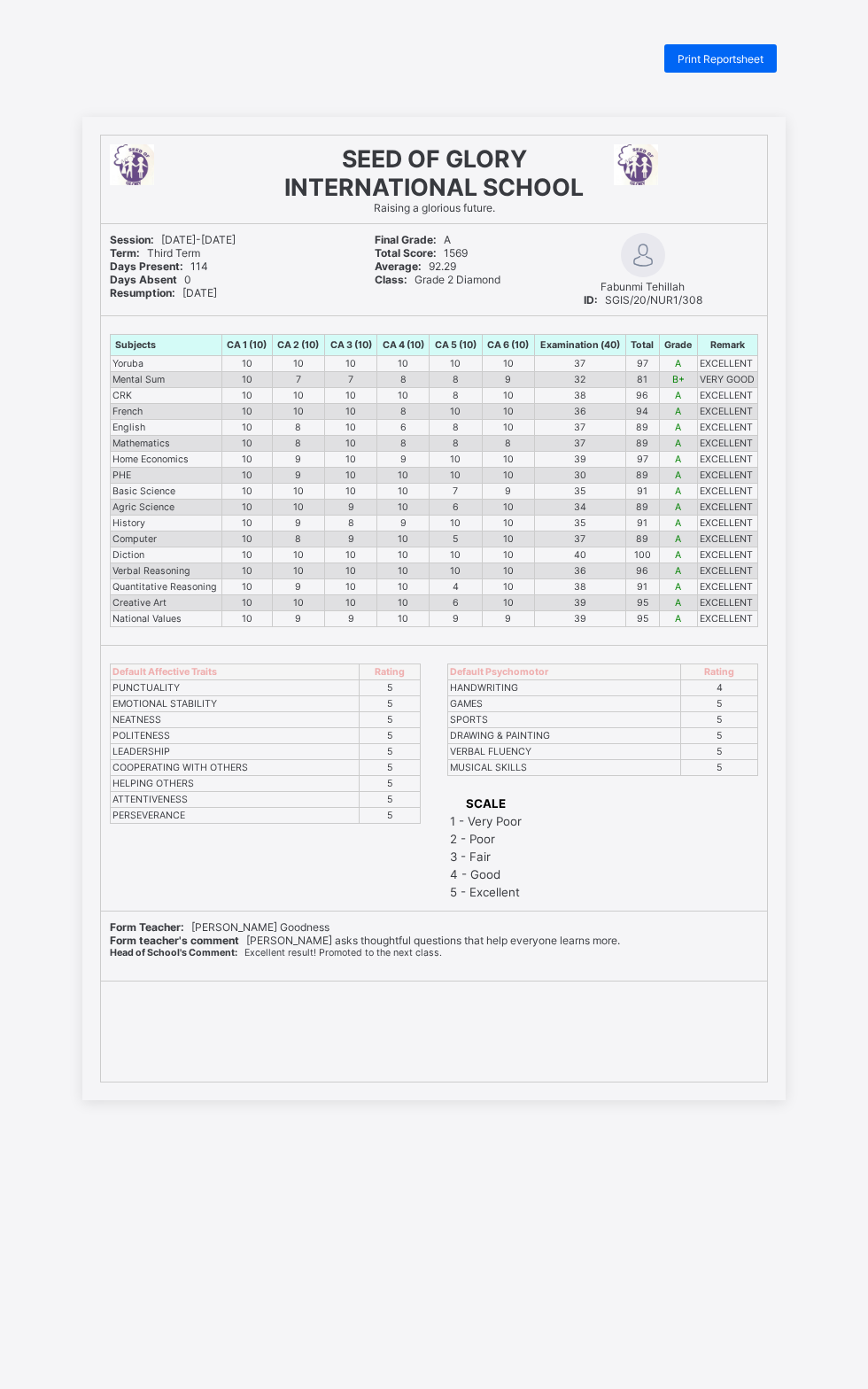
click at [710, 47] on div "Print Reportsheet" at bounding box center [719, 58] width 112 height 29
